Goal: Check status: Check status

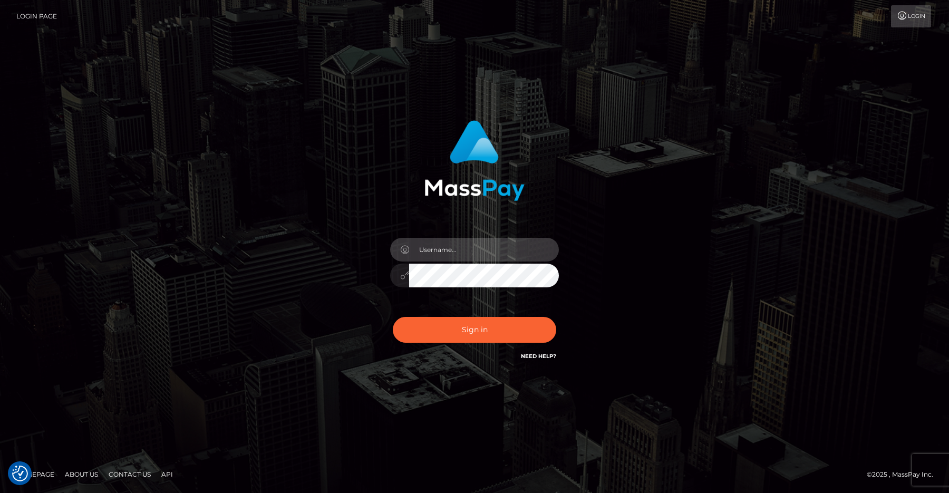
click at [455, 253] on input "text" at bounding box center [484, 250] width 150 height 24
type input "efrain.ievpro"
click at [393, 317] on button "Sign in" at bounding box center [474, 330] width 163 height 26
click at [480, 255] on input "text" at bounding box center [484, 250] width 150 height 24
type input "[PERSON_NAME].ievpro"
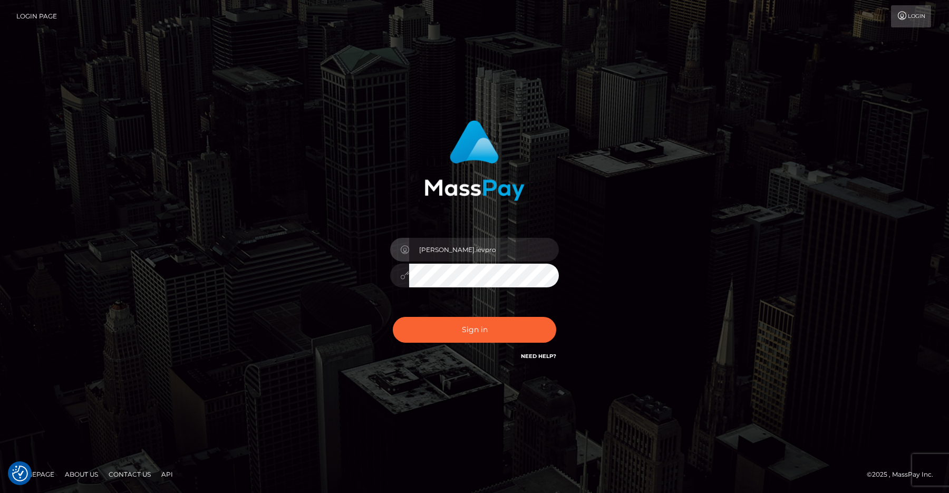
click at [393, 317] on button "Sign in" at bounding box center [474, 330] width 163 height 26
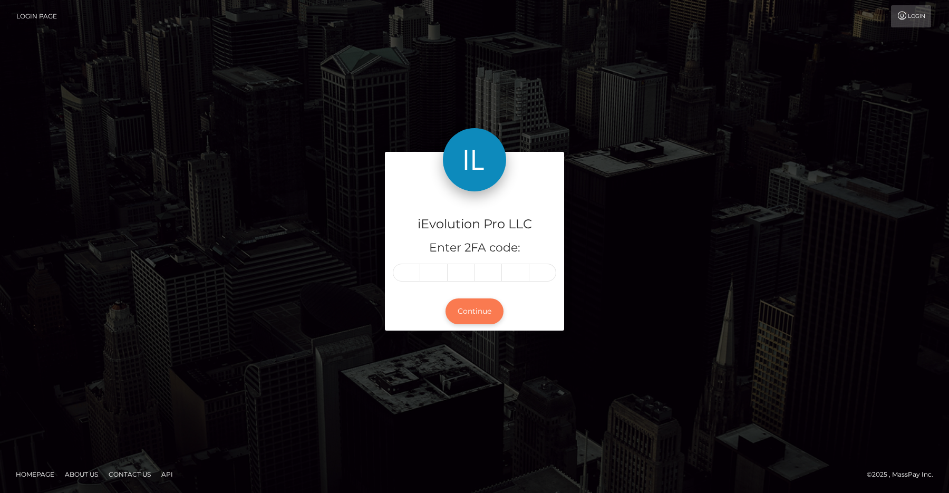
click at [449, 302] on button "Continue" at bounding box center [474, 311] width 58 height 26
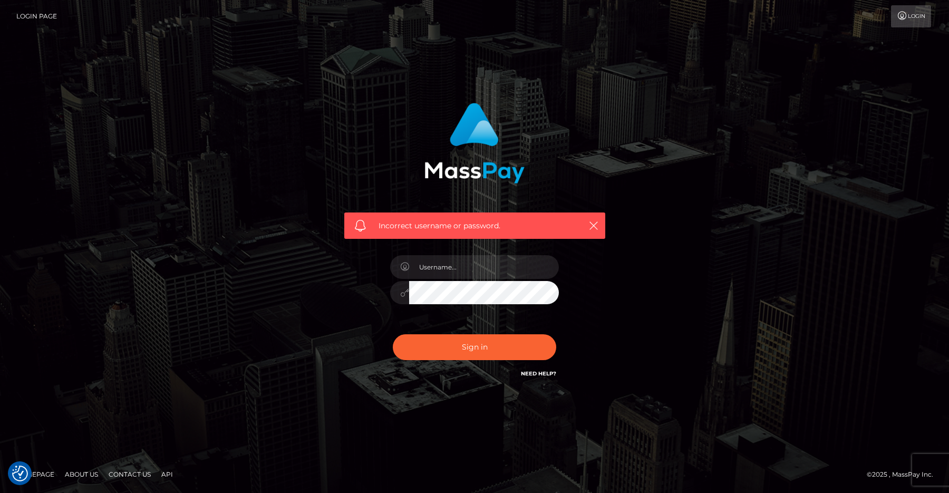
click at [463, 241] on div "Incorrect username or password." at bounding box center [474, 241] width 277 height 292
click at [463, 258] on input "text" at bounding box center [484, 267] width 150 height 24
type input "efrain.ievpro"
click at [486, 361] on div "Sign in Need Help?" at bounding box center [474, 351] width 184 height 47
click at [487, 357] on button "Sign in" at bounding box center [474, 347] width 163 height 26
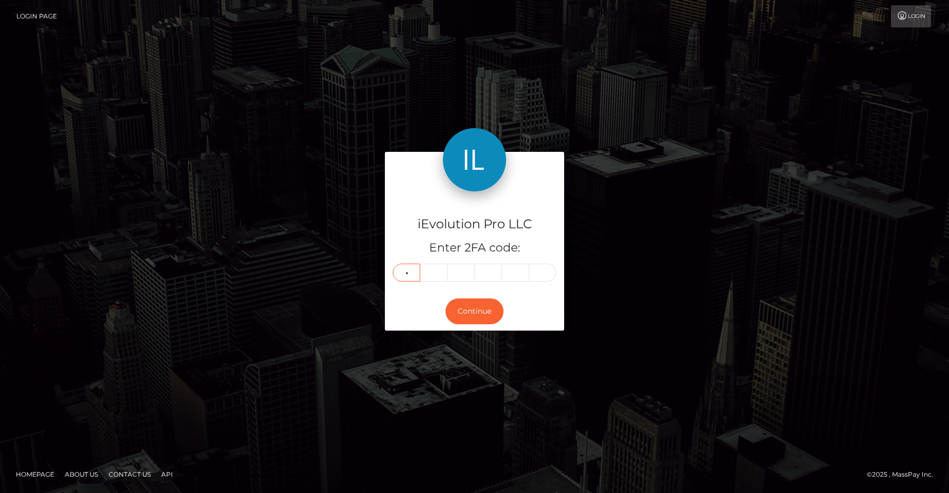
type input "4"
type input "3"
type input "5"
type input "8"
type input "2"
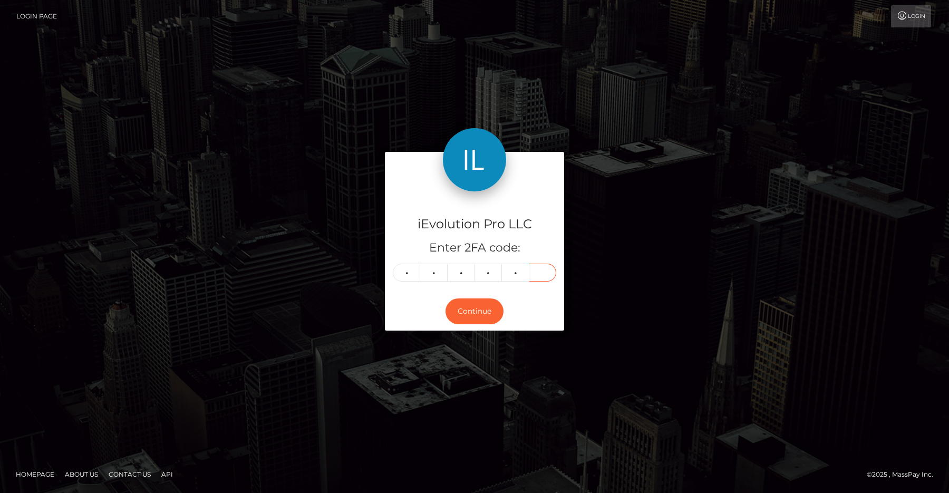
type input "2"
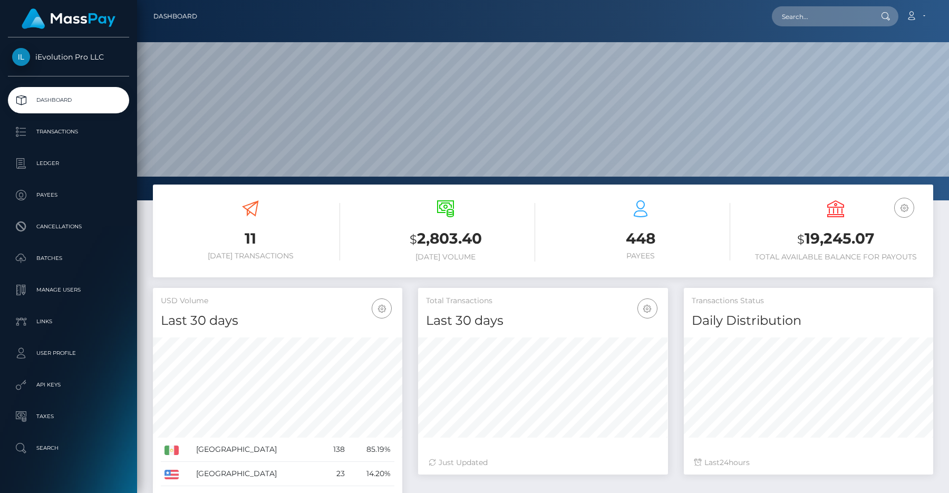
scroll to position [187, 249]
click at [70, 127] on p "Transactions" at bounding box center [68, 132] width 113 height 16
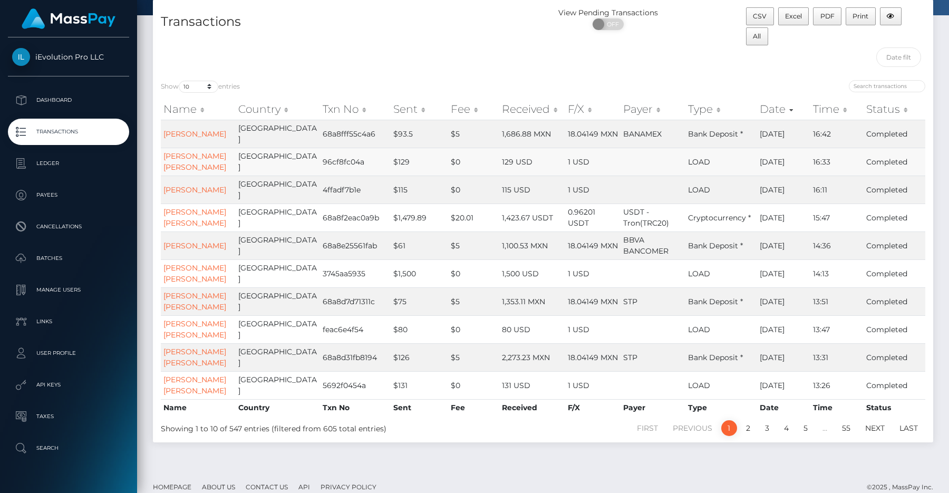
scroll to position [59, 0]
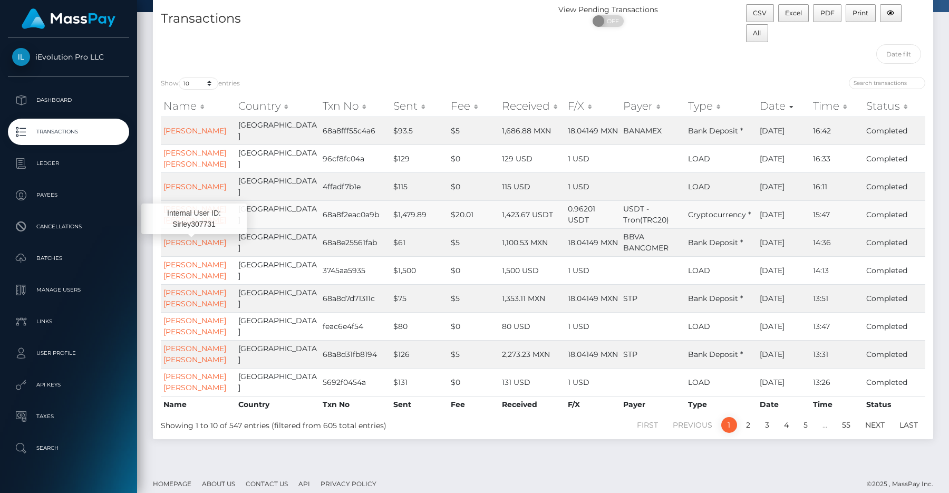
click at [184, 225] on link "[PERSON_NAME] [PERSON_NAME]" at bounding box center [194, 214] width 63 height 21
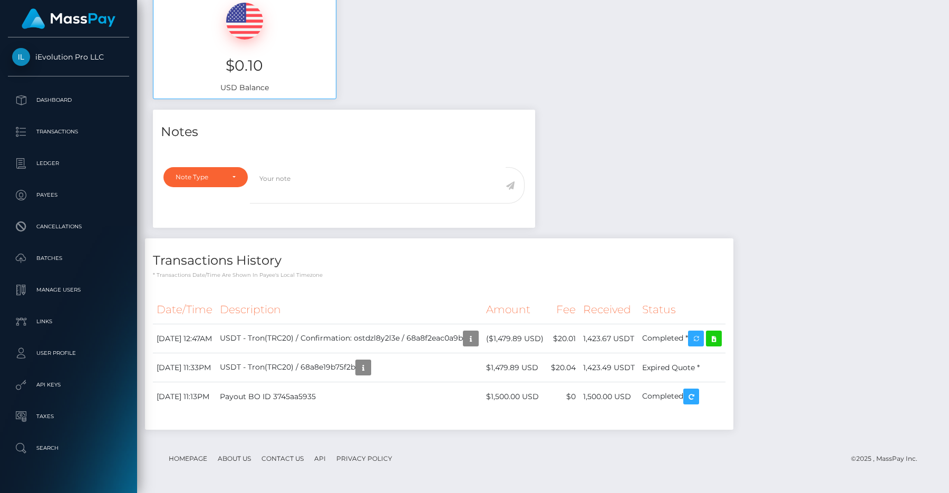
scroll to position [126, 249]
click at [477, 335] on icon "button" at bounding box center [470, 338] width 13 height 13
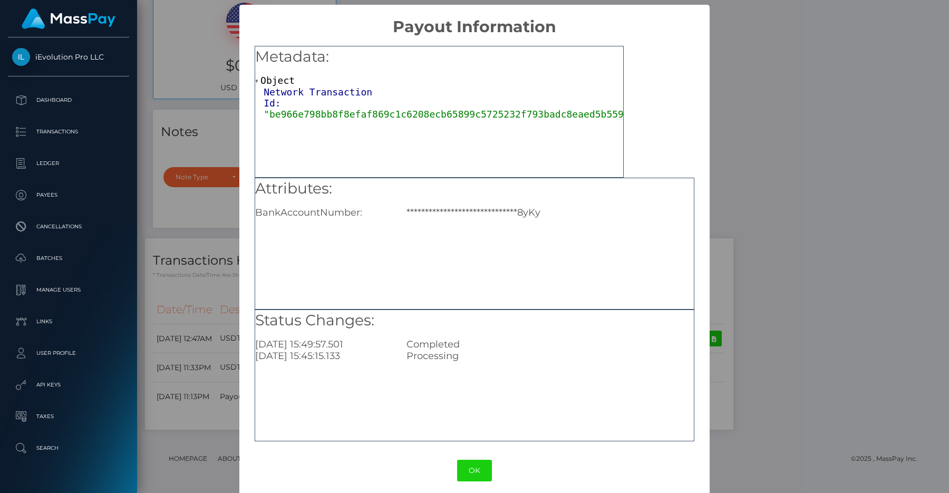
click at [502, 307] on div "**********" at bounding box center [475, 244] width 440 height 132
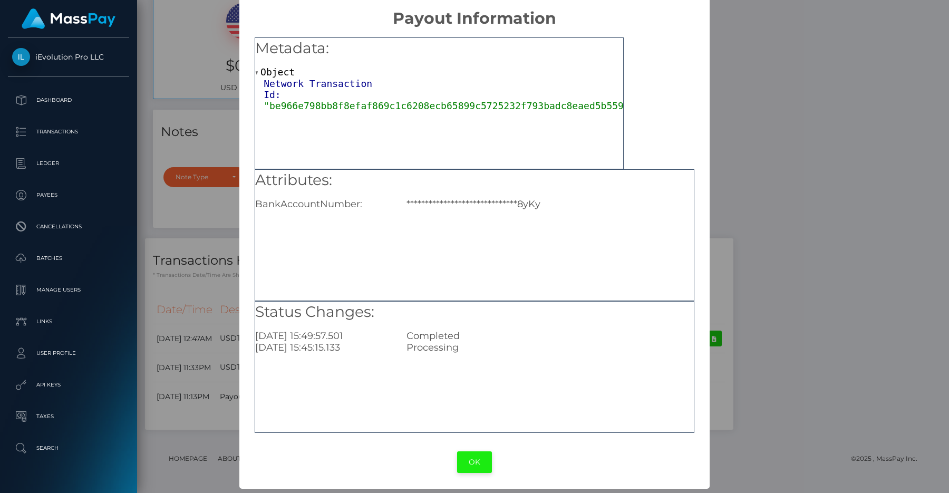
click at [476, 471] on button "OK" at bounding box center [474, 462] width 35 height 22
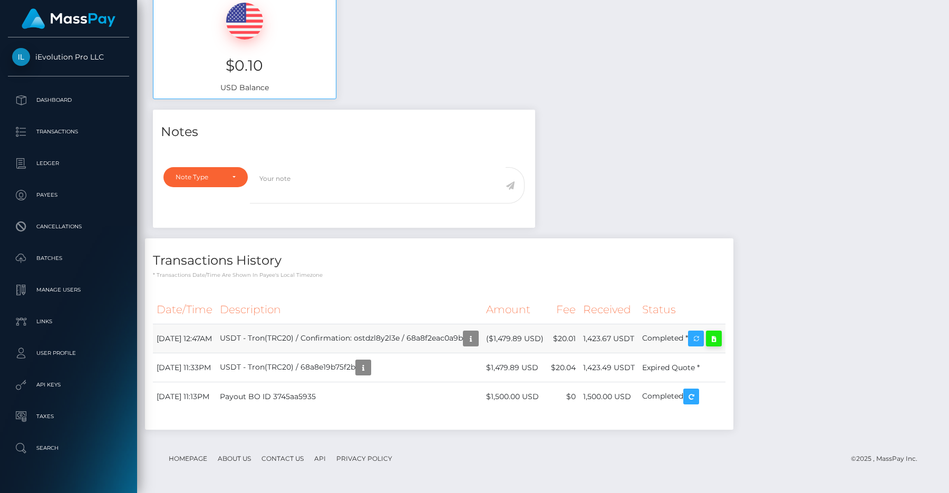
click at [720, 343] on icon at bounding box center [713, 338] width 13 height 13
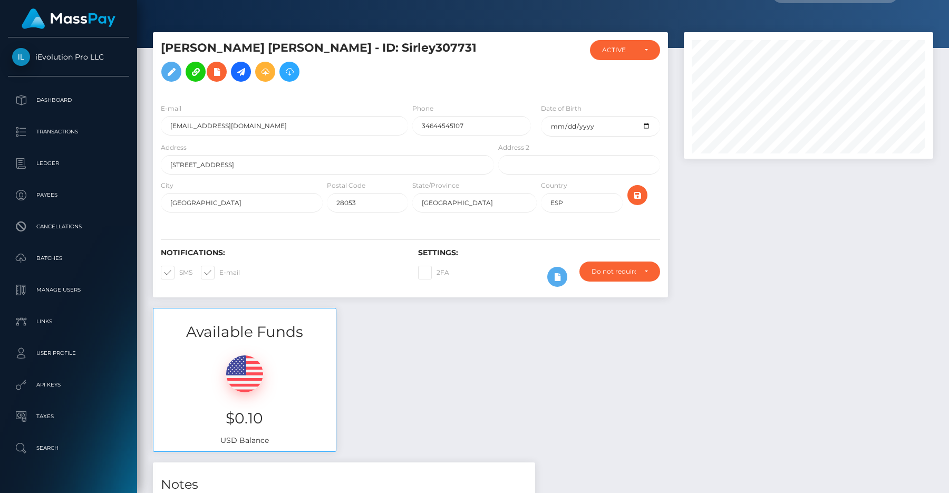
scroll to position [0, 0]
